Goal: Task Accomplishment & Management: Complete application form

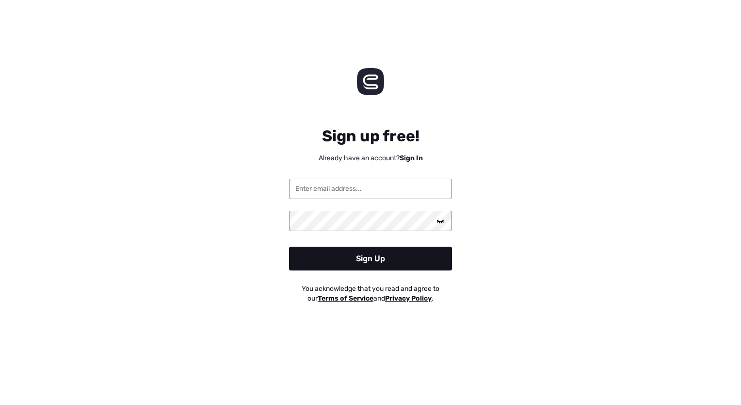
click at [337, 191] on input "email" at bounding box center [370, 189] width 163 height 20
type input "[EMAIL_ADDRESS][DOMAIN_NAME]"
click at [439, 222] on icon at bounding box center [441, 221] width 8 height 8
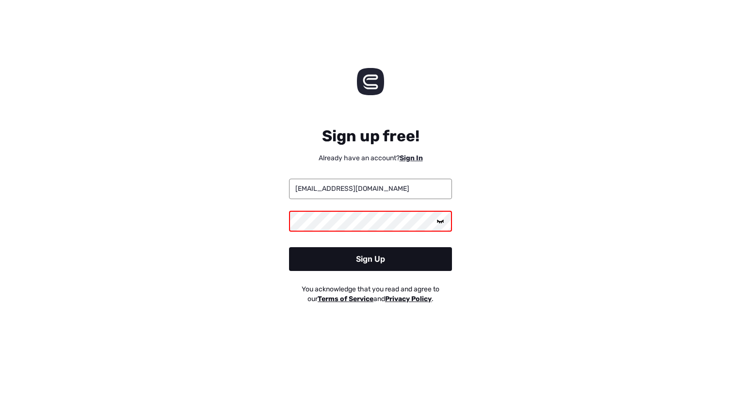
click at [380, 262] on div "Sign Up" at bounding box center [370, 259] width 163 height 24
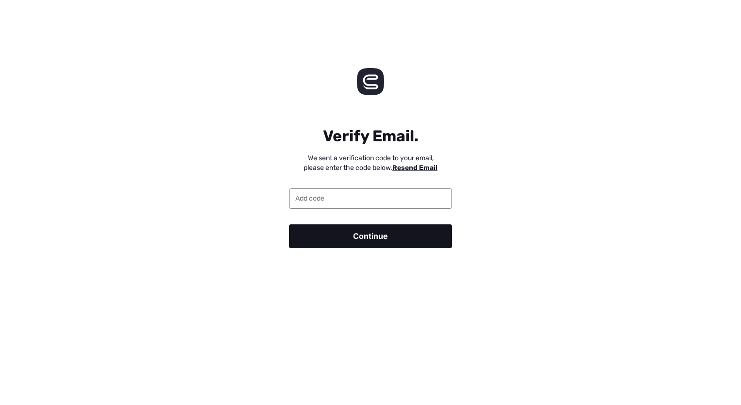
click at [332, 199] on input "email" at bounding box center [370, 198] width 163 height 20
type input "286278"
click at [371, 229] on div "Continue" at bounding box center [370, 236] width 163 height 24
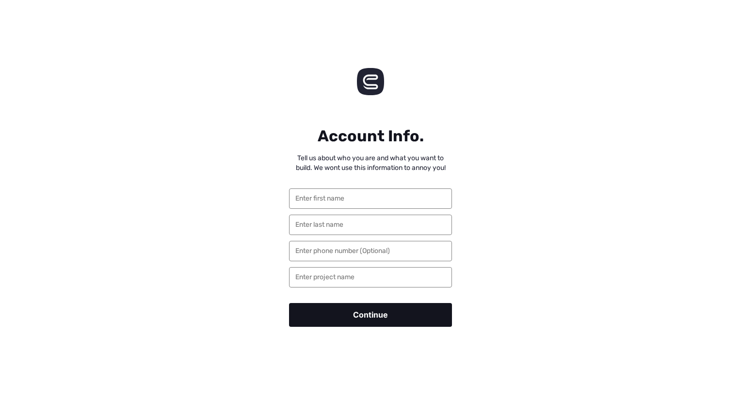
click at [372, 199] on input "text" at bounding box center [370, 198] width 163 height 20
type input "Jaiden"
type input "Brion"
type input "9194648283"
click at [358, 278] on input "text" at bounding box center [370, 277] width 163 height 20
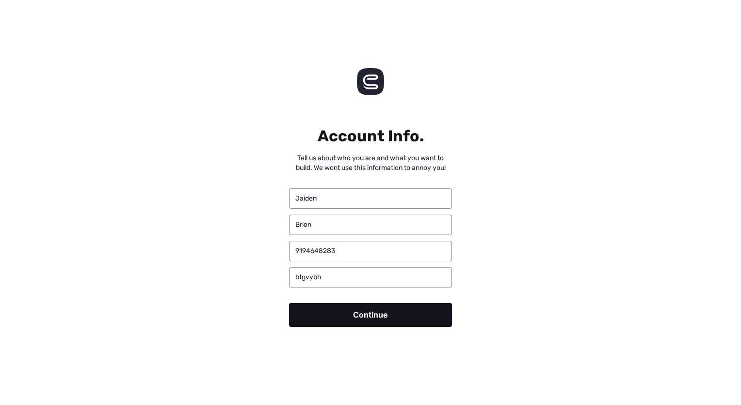
type input "btgvybh"
click at [344, 317] on div "Continue" at bounding box center [370, 315] width 163 height 24
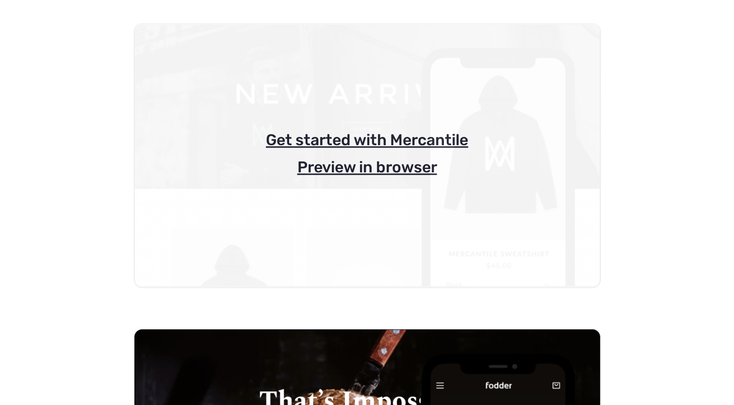
scroll to position [187, 0]
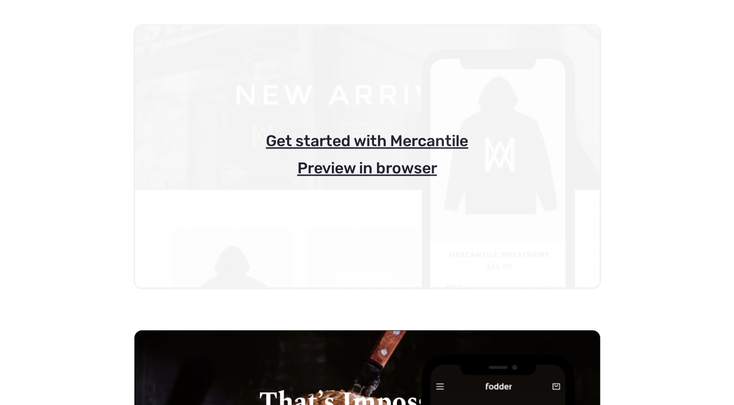
click at [361, 141] on p "Get started with Mercantile" at bounding box center [367, 140] width 466 height 19
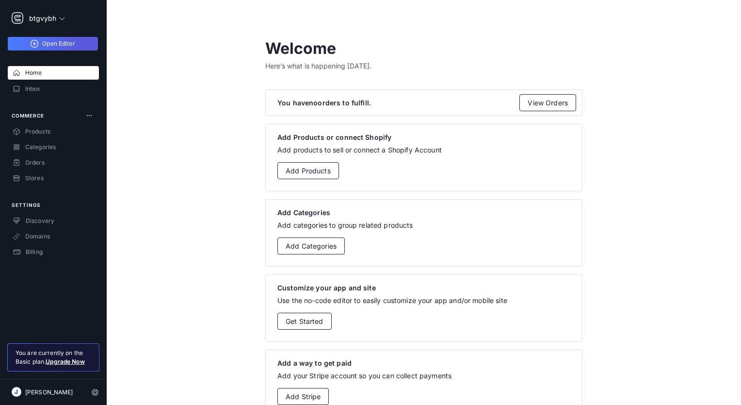
click at [70, 46] on span "Open Editor" at bounding box center [58, 43] width 33 height 7
